Goal: Task Accomplishment & Management: Complete application form

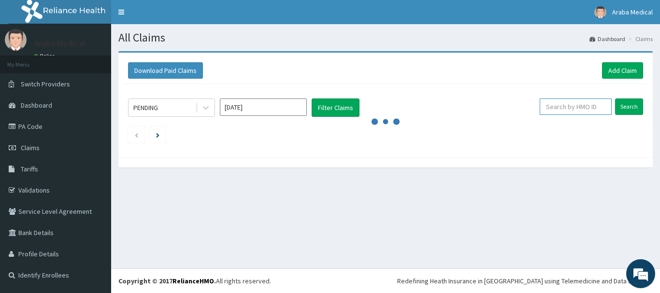
click at [560, 113] on input "text" at bounding box center [576, 107] width 72 height 16
type input "HST/10080/A"
click at [630, 106] on input "Search" at bounding box center [629, 107] width 28 height 16
click at [565, 104] on input "HST/10080/A" at bounding box center [560, 107] width 65 height 16
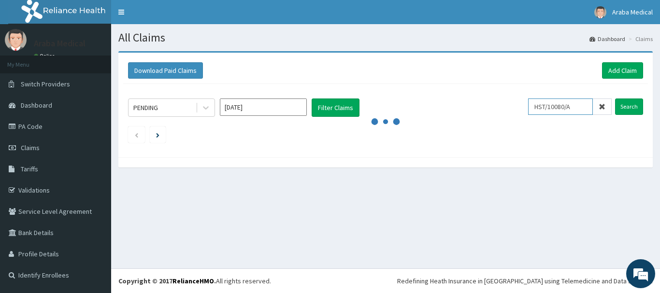
click at [565, 104] on input "HST/10080/A" at bounding box center [560, 107] width 65 height 16
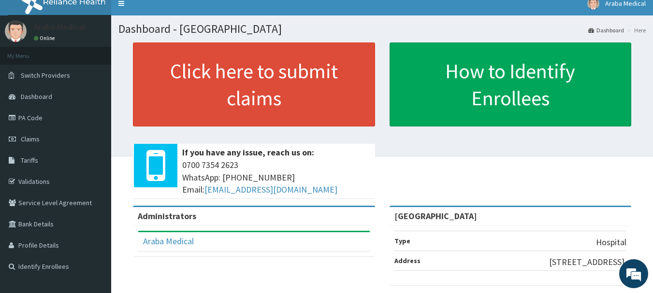
scroll to position [10, 0]
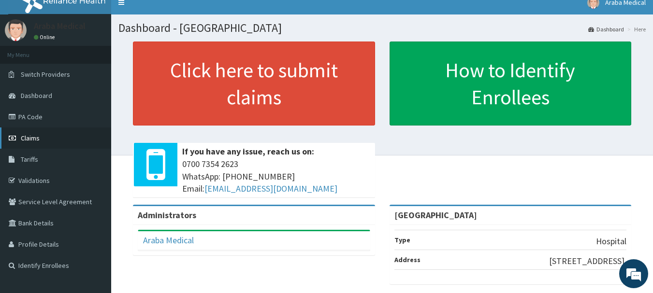
click at [20, 138] on link "Claims" at bounding box center [55, 138] width 111 height 21
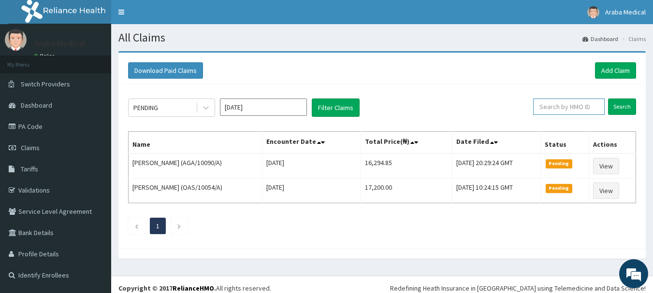
click at [569, 109] on input "text" at bounding box center [569, 107] width 72 height 16
paste input "207319"
type input "2"
type input "HST/10080/A"
click at [550, 101] on input "HST/10080/A" at bounding box center [553, 107] width 64 height 16
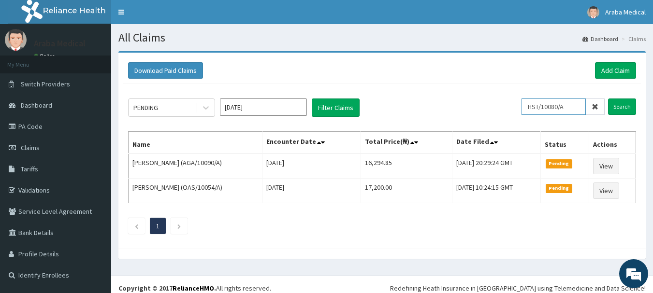
click at [550, 101] on input "HST/10080/A" at bounding box center [553, 107] width 64 height 16
click at [615, 69] on link "Add Claim" at bounding box center [615, 70] width 41 height 16
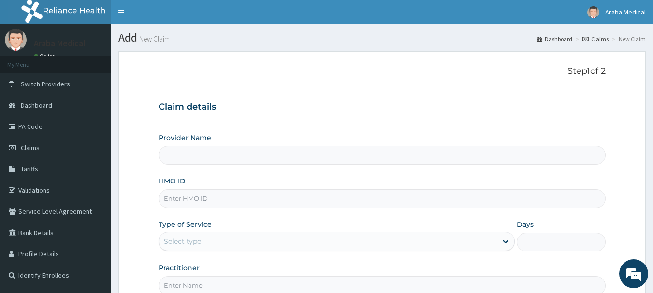
type input "[GEOGRAPHIC_DATA]"
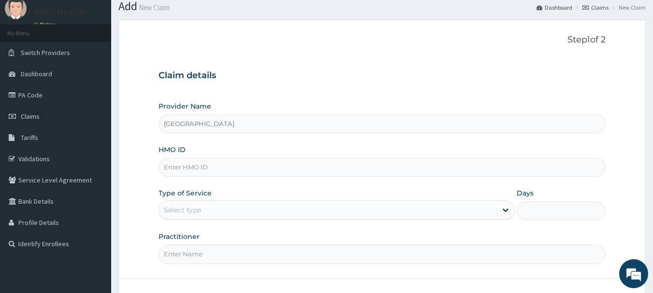
scroll to position [55, 0]
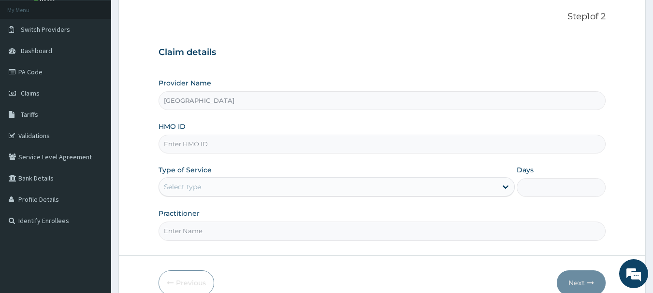
click at [182, 142] on input "HMO ID" at bounding box center [382, 144] width 447 height 19
paste input "HST/10080/A"
type input "HST/10080/A"
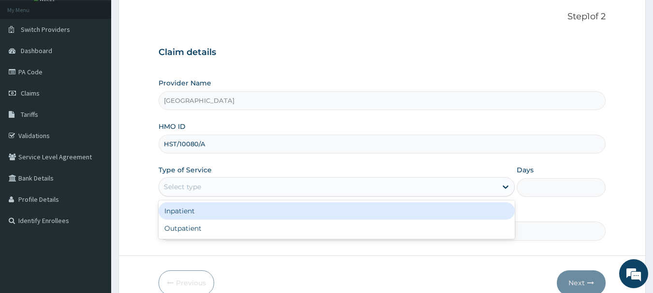
click at [177, 186] on div "Select type" at bounding box center [182, 187] width 37 height 10
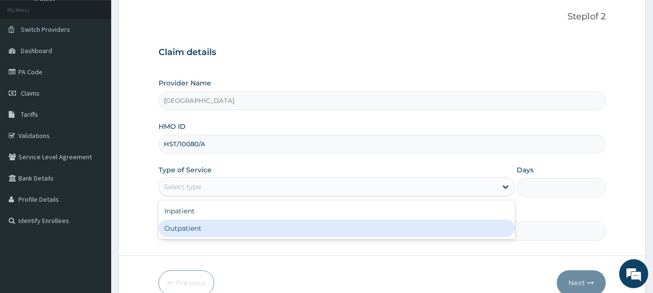
scroll to position [0, 0]
click at [206, 233] on div "Outpatient" at bounding box center [337, 228] width 356 height 17
type input "1"
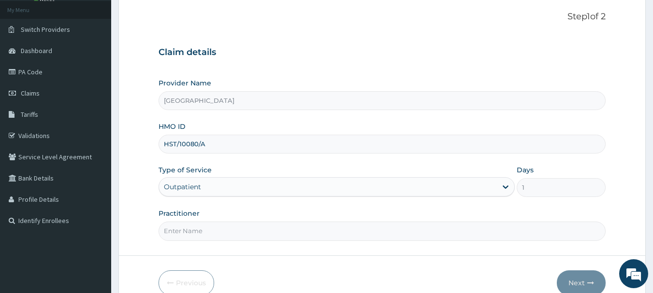
click at [415, 233] on input "Practitioner" at bounding box center [382, 231] width 447 height 19
type input "[PERSON_NAME]"
click at [577, 281] on button "Next" at bounding box center [581, 283] width 49 height 25
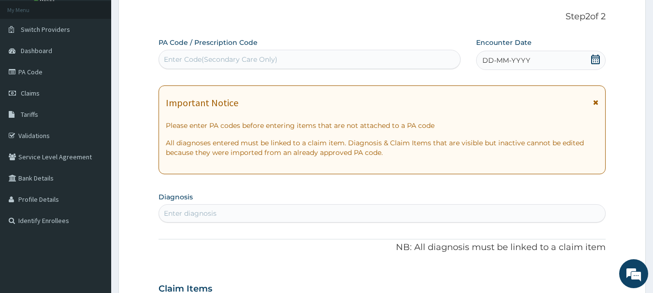
click at [590, 60] on div "DD-MM-YYYY" at bounding box center [541, 60] width 130 height 19
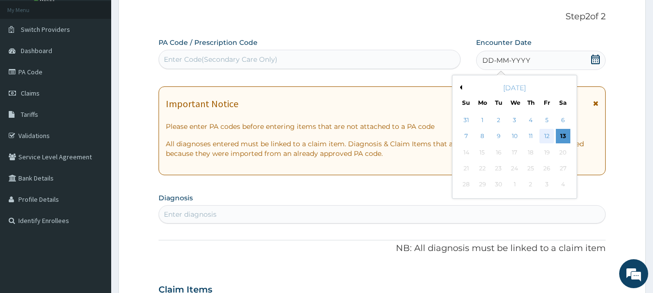
click at [544, 134] on div "12" at bounding box center [546, 137] width 14 height 14
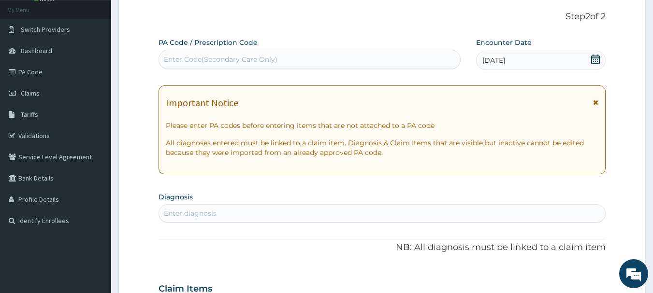
click at [360, 216] on div "Enter diagnosis" at bounding box center [382, 213] width 447 height 15
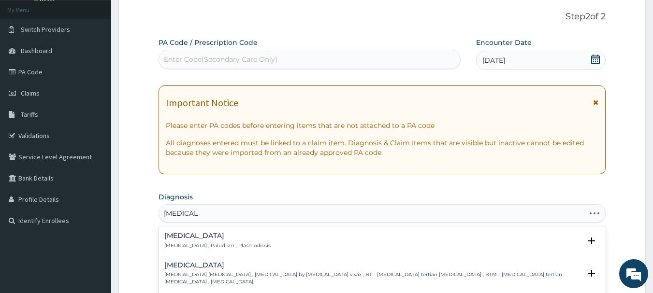
type input "[MEDICAL_DATA] F"
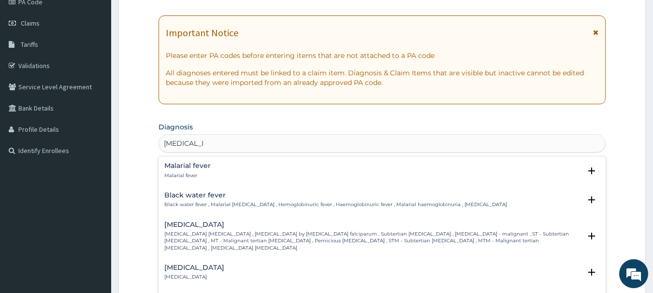
scroll to position [155, 0]
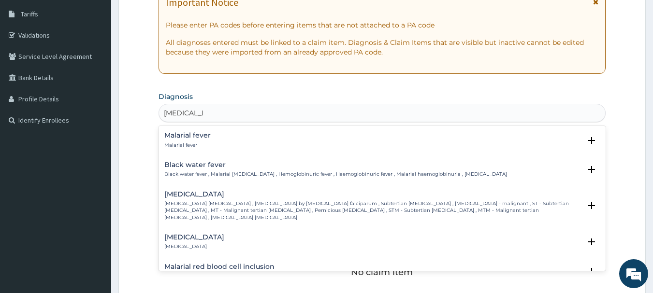
click at [201, 202] on p "[MEDICAL_DATA] [MEDICAL_DATA] , [MEDICAL_DATA] by [MEDICAL_DATA] falciparum , S…" at bounding box center [372, 211] width 417 height 21
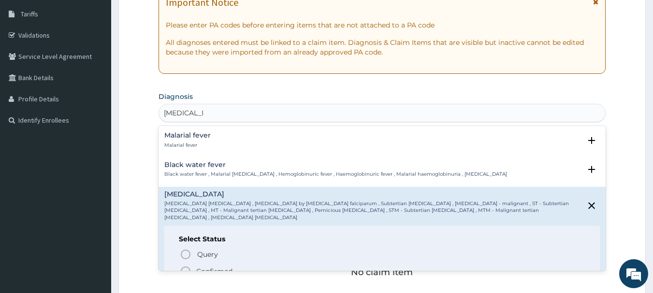
click at [186, 266] on icon "status option filled" at bounding box center [186, 272] width 12 height 12
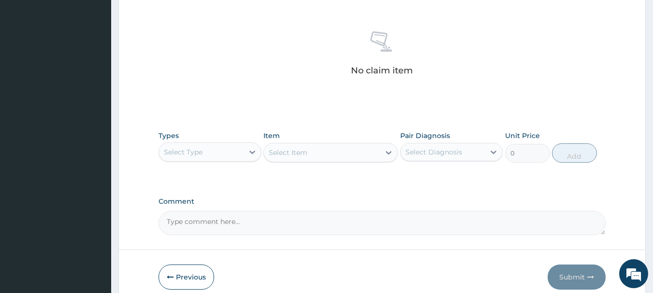
scroll to position [372, 0]
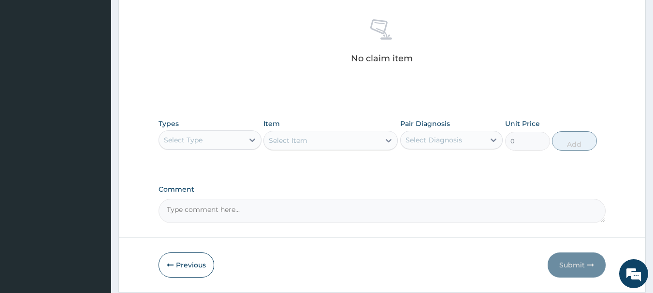
click at [201, 140] on div "Select Type" at bounding box center [183, 140] width 39 height 10
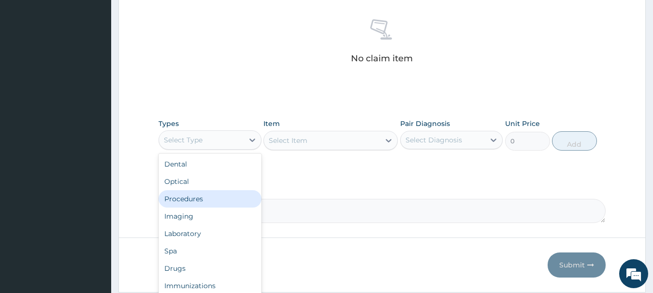
click at [190, 201] on div "Procedures" at bounding box center [210, 198] width 103 height 17
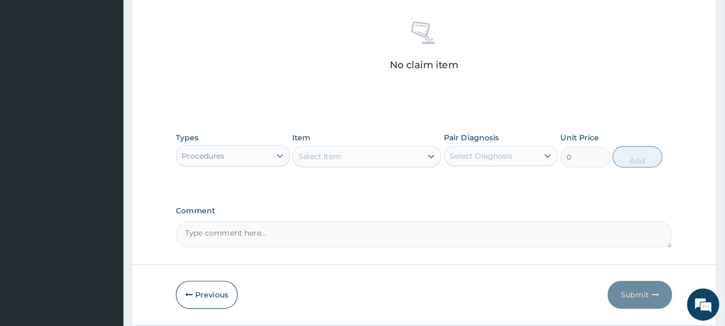
scroll to position [371, 0]
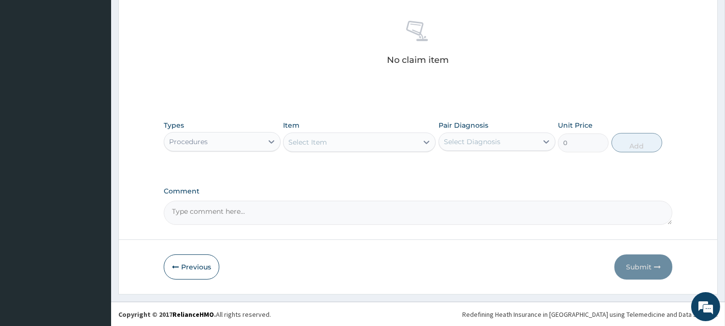
click at [356, 147] on div "Select Item" at bounding box center [351, 141] width 134 height 15
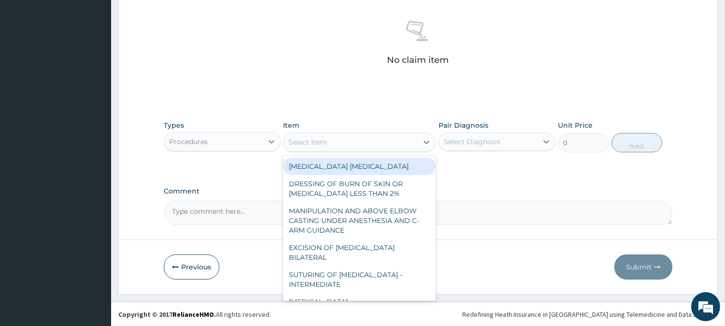
type input "D"
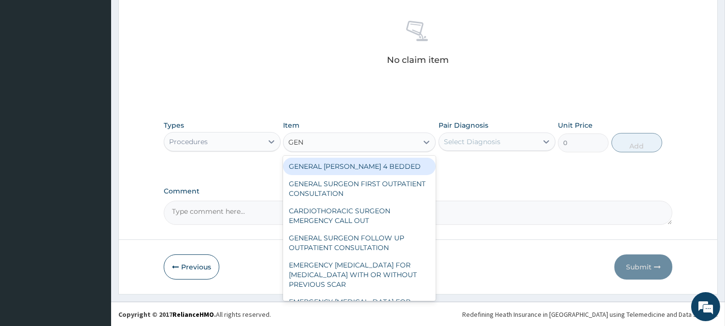
type input "GENE"
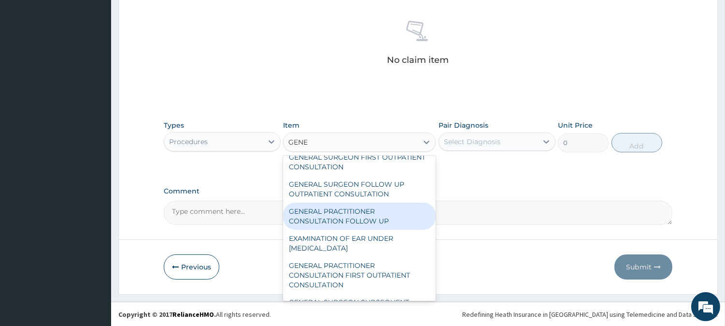
scroll to position [29, 0]
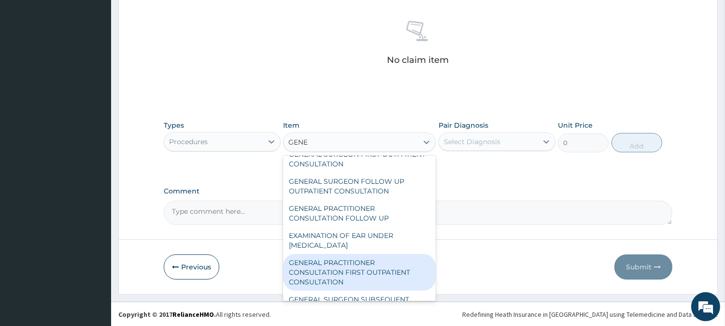
click at [351, 270] on div "GENERAL PRACTITIONER CONSULTATION FIRST OUTPATIENT CONSULTATION" at bounding box center [359, 272] width 153 height 37
type input "3547.5"
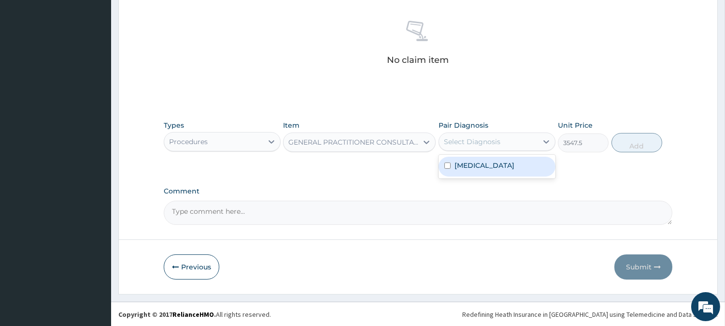
click at [500, 136] on div "Select Diagnosis" at bounding box center [488, 141] width 99 height 15
click at [478, 166] on label "[MEDICAL_DATA]" at bounding box center [485, 165] width 60 height 10
checkbox input "true"
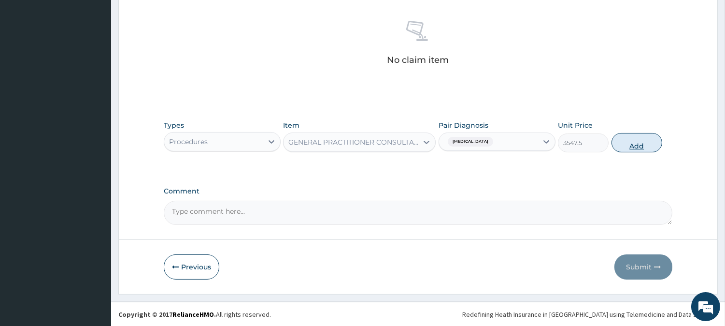
click at [639, 141] on button "Add" at bounding box center [637, 142] width 51 height 19
type input "0"
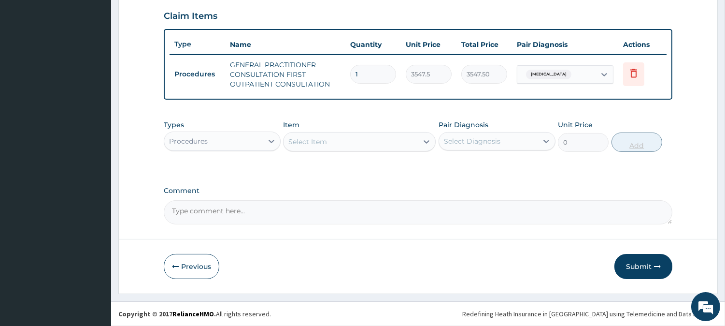
scroll to position [329, 0]
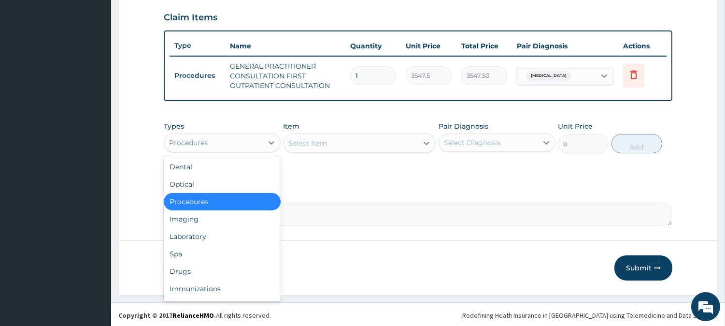
click at [257, 142] on div "Procedures" at bounding box center [213, 142] width 99 height 15
click at [194, 233] on div "Laboratory" at bounding box center [222, 236] width 117 height 17
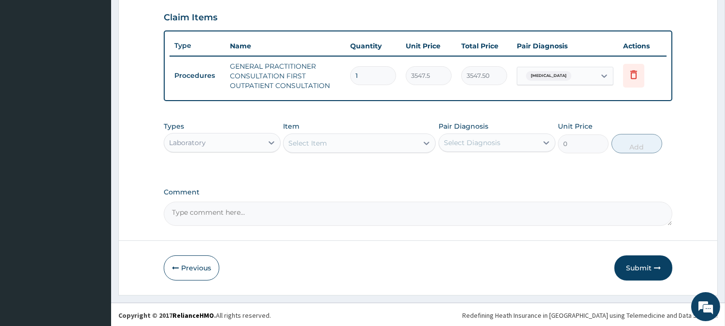
click at [403, 148] on div "Select Item" at bounding box center [351, 142] width 134 height 15
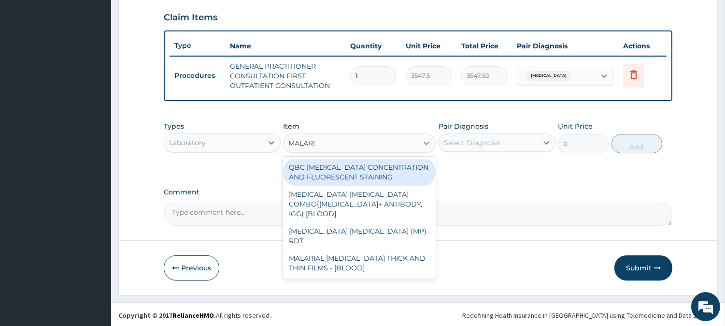
type input "MALARIA"
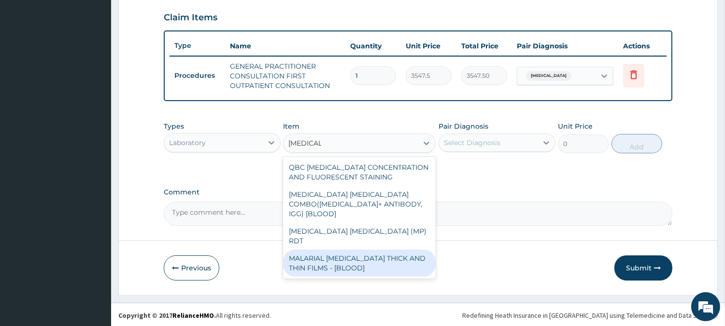
click at [368, 249] on div "MALARIAL PARASITE THICK AND THIN FILMS - [BLOOD]" at bounding box center [359, 262] width 153 height 27
type input "1612.5"
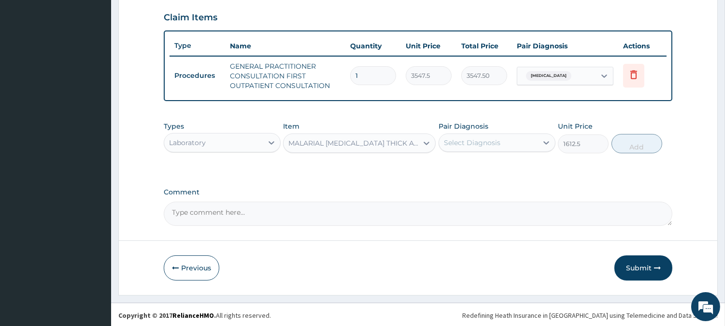
click at [504, 147] on div "Select Diagnosis" at bounding box center [488, 142] width 99 height 15
click at [480, 173] on div "Falciparum malaria" at bounding box center [497, 168] width 117 height 20
checkbox input "true"
click at [638, 147] on button "Add" at bounding box center [637, 143] width 51 height 19
type input "0"
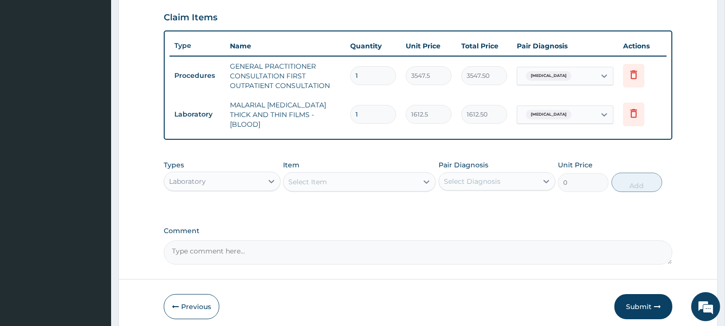
click at [239, 180] on div "Laboratory" at bounding box center [213, 180] width 99 height 15
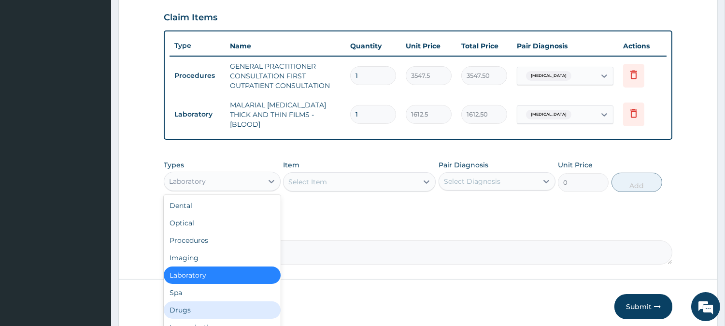
click at [190, 293] on div "Drugs" at bounding box center [222, 309] width 117 height 17
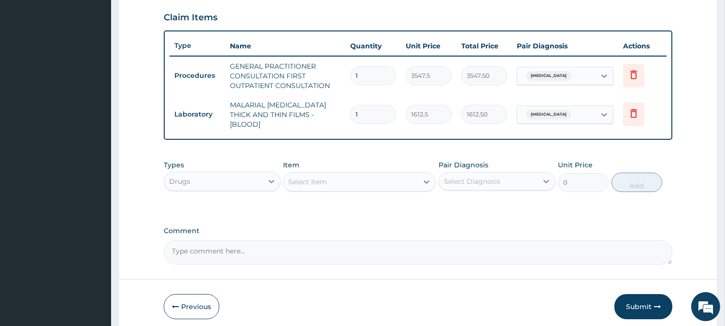
click at [378, 177] on div "Select Item" at bounding box center [351, 181] width 134 height 15
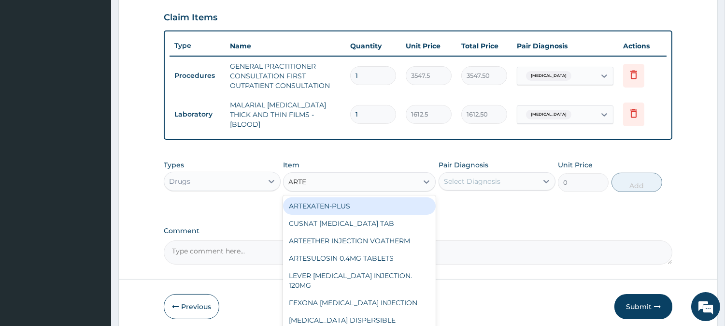
type input "ARTEM"
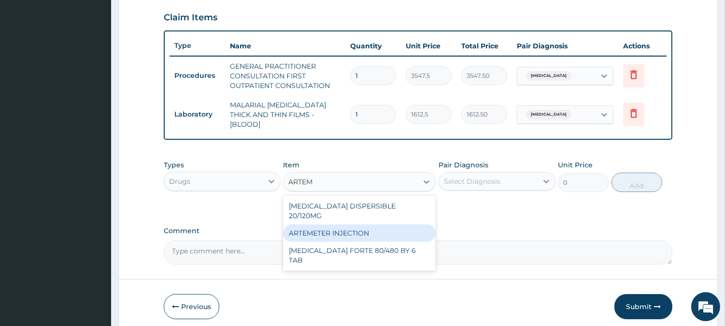
click at [378, 224] on div "ARTEMETER INJECTION" at bounding box center [359, 232] width 153 height 17
type input "946"
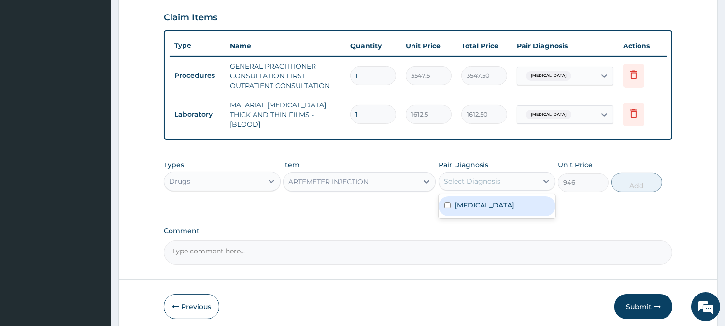
click at [513, 174] on div "Select Diagnosis" at bounding box center [488, 180] width 99 height 15
click at [480, 200] on label "Falciparum malaria" at bounding box center [485, 205] width 60 height 10
checkbox input "true"
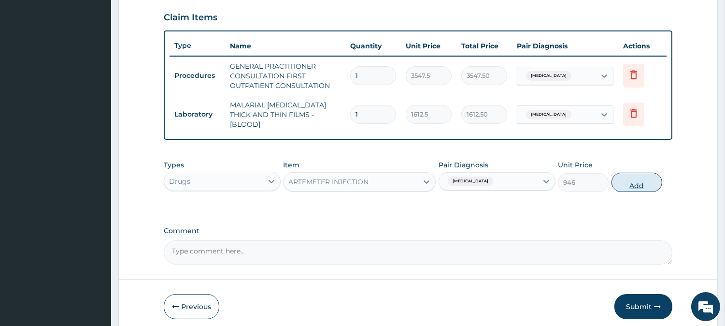
click at [645, 176] on button "Add" at bounding box center [637, 182] width 51 height 19
type input "0"
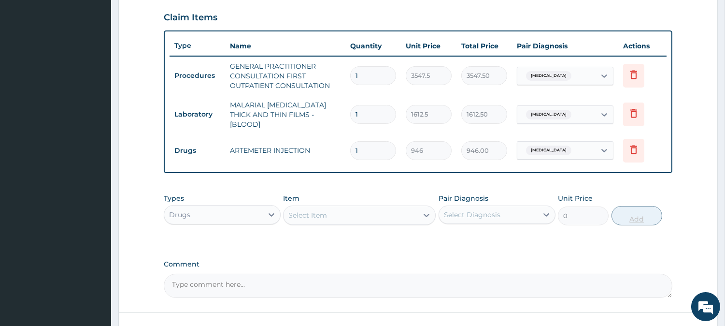
type input "0.00"
type input "6"
type input "5676.00"
type input "6"
click at [340, 211] on div "Select Item" at bounding box center [351, 214] width 134 height 15
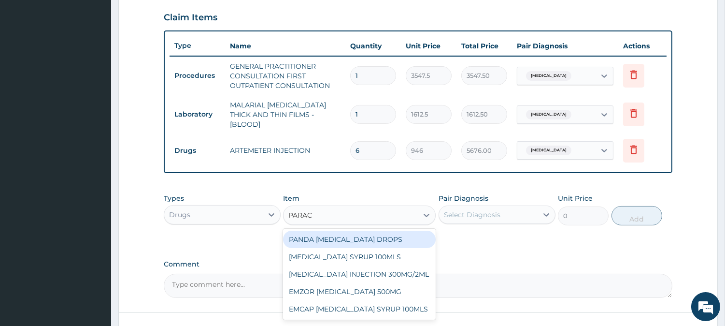
type input "PARACE"
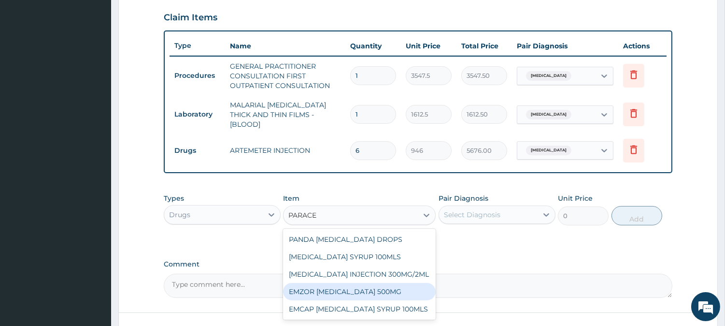
click at [381, 292] on div "EMZOR PARACETAMOL 500MG" at bounding box center [359, 291] width 153 height 17
type input "23.64999961853027"
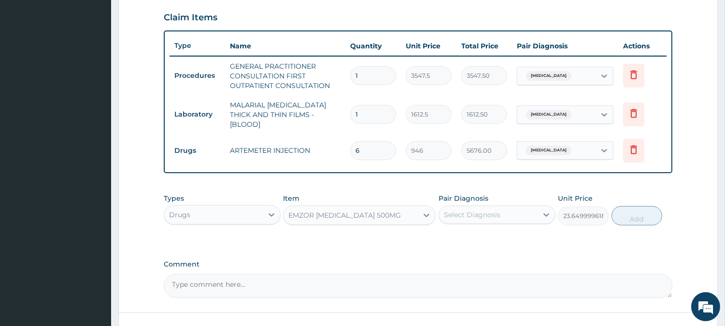
click at [478, 210] on div "Select Diagnosis" at bounding box center [472, 215] width 57 height 10
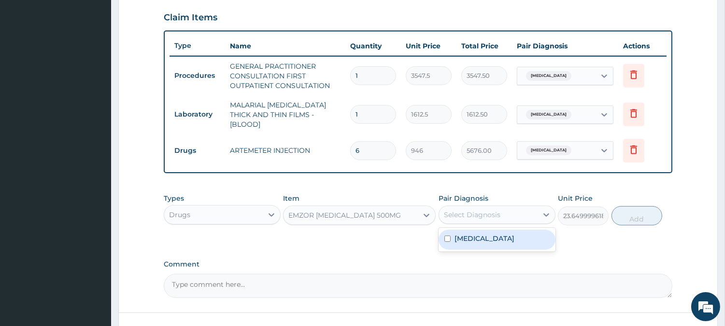
click at [464, 233] on label "Falciparum malaria" at bounding box center [485, 238] width 60 height 10
checkbox input "true"
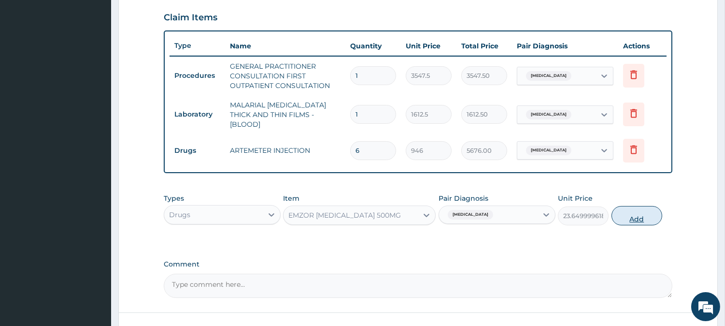
click at [640, 211] on button "Add" at bounding box center [637, 215] width 51 height 19
type input "0"
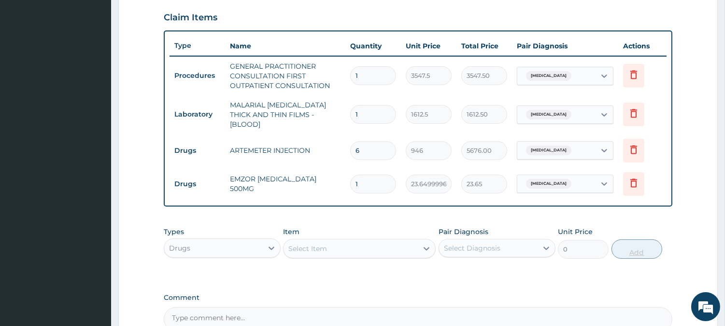
type input "18"
type input "425.70"
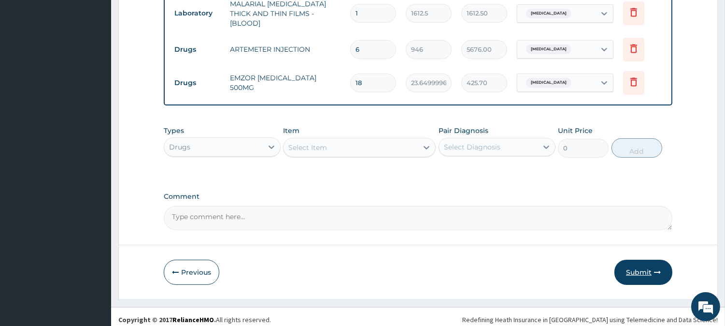
type input "18"
click at [635, 273] on button "Submit" at bounding box center [644, 271] width 58 height 25
